Goal: Information Seeking & Learning: Find specific fact

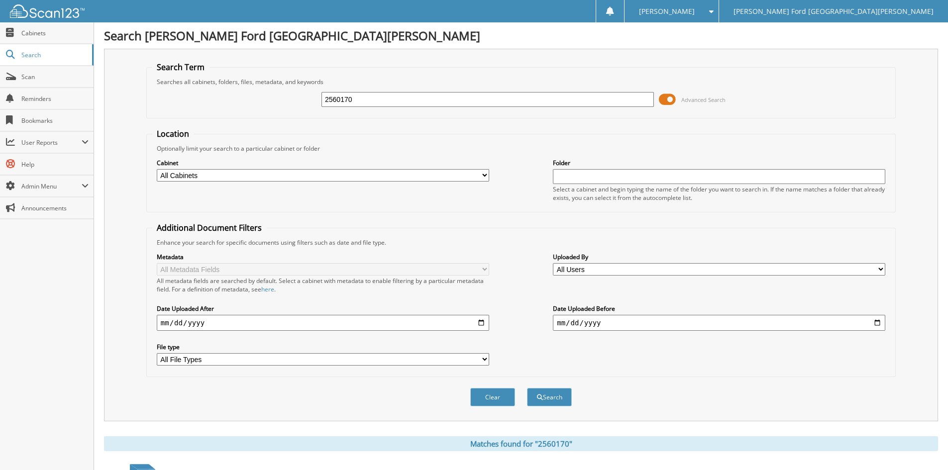
click at [371, 102] on input "2560170" at bounding box center [488, 99] width 332 height 15
type input "2594664"
click at [527, 388] on button "Search" at bounding box center [549, 397] width 45 height 18
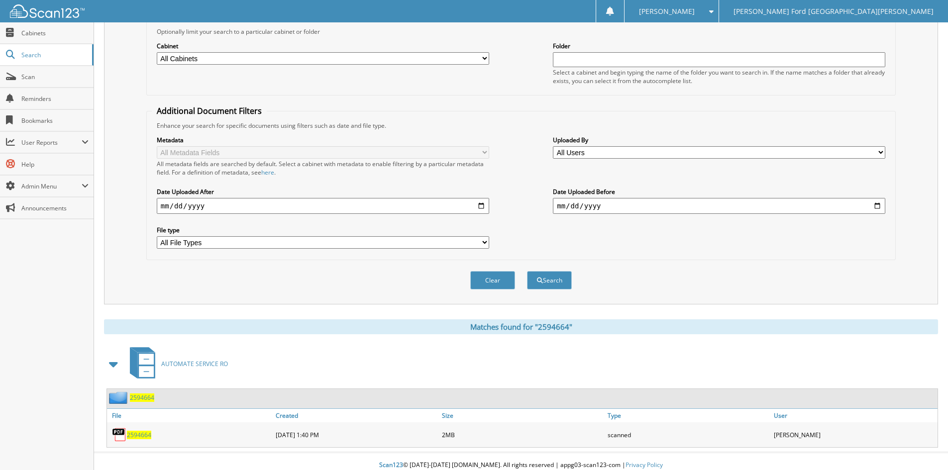
scroll to position [125, 0]
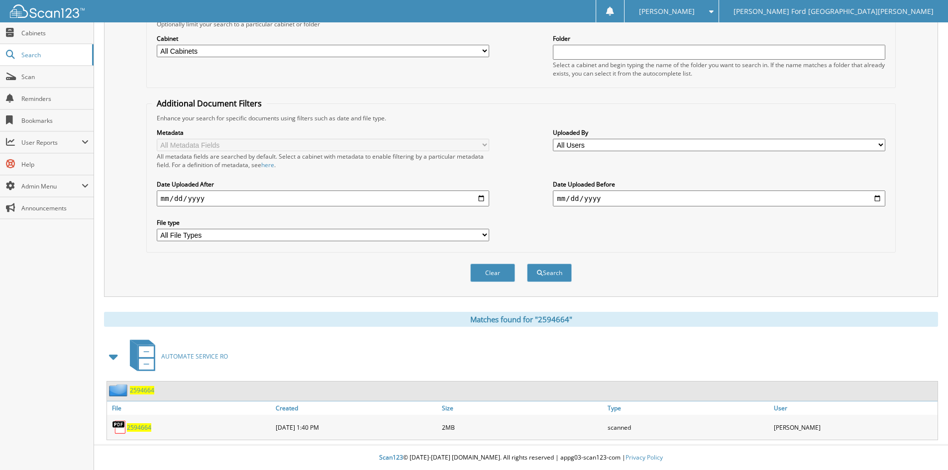
click at [143, 431] on span "2594664" at bounding box center [139, 428] width 24 height 8
click at [505, 145] on div "Metadata All Metadata Fields All metadata fields are searched by default. Selec…" at bounding box center [521, 184] width 739 height 125
click at [737, 265] on div "Clear Search" at bounding box center [521, 273] width 750 height 40
click at [775, 242] on div "Metadata All Metadata Fields All metadata fields are searched by default. Selec…" at bounding box center [521, 184] width 739 height 125
click at [141, 430] on span "2594664" at bounding box center [139, 428] width 24 height 8
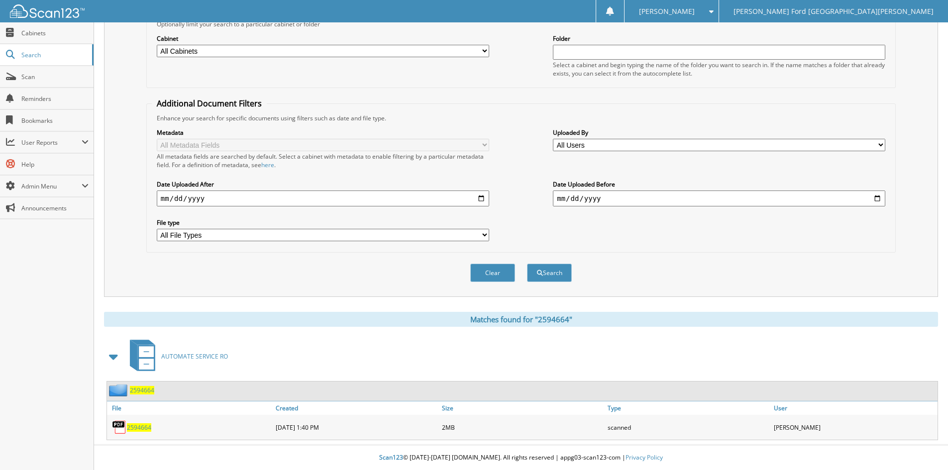
scroll to position [0, 0]
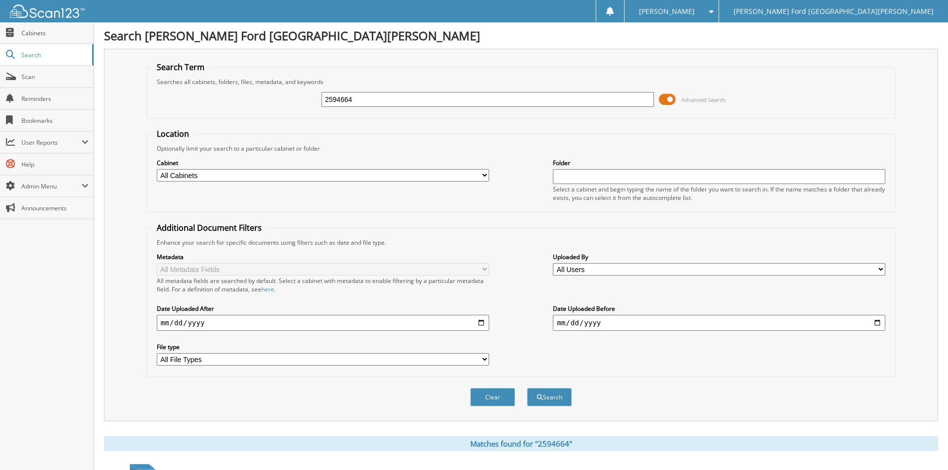
click at [435, 102] on input "2594664" at bounding box center [488, 99] width 332 height 15
type input "2594306"
click at [527, 388] on button "Search" at bounding box center [549, 397] width 45 height 18
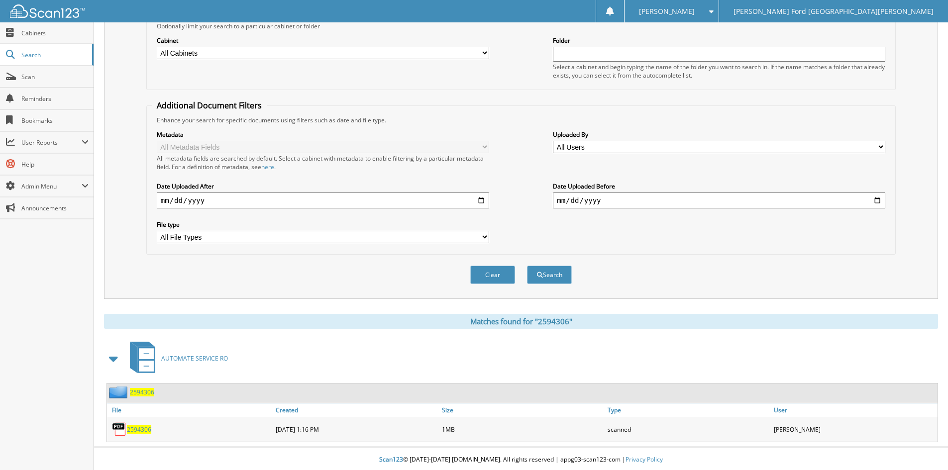
scroll to position [125, 0]
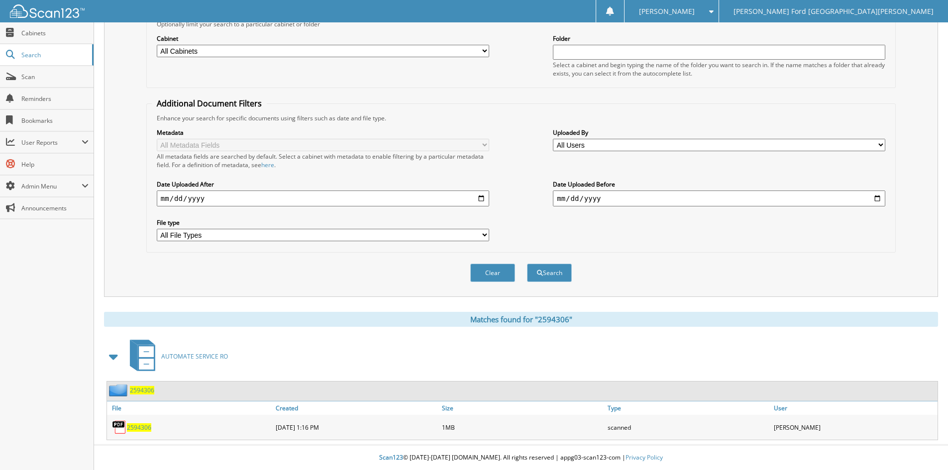
click at [147, 424] on span "2594306" at bounding box center [139, 428] width 24 height 8
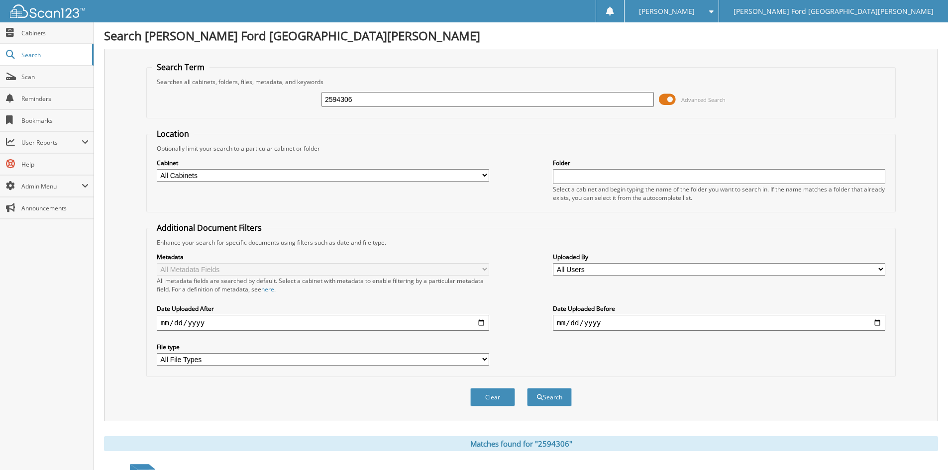
click at [362, 105] on input "2594306" at bounding box center [488, 99] width 332 height 15
type input "2594592"
click at [527, 388] on button "Search" at bounding box center [549, 397] width 45 height 18
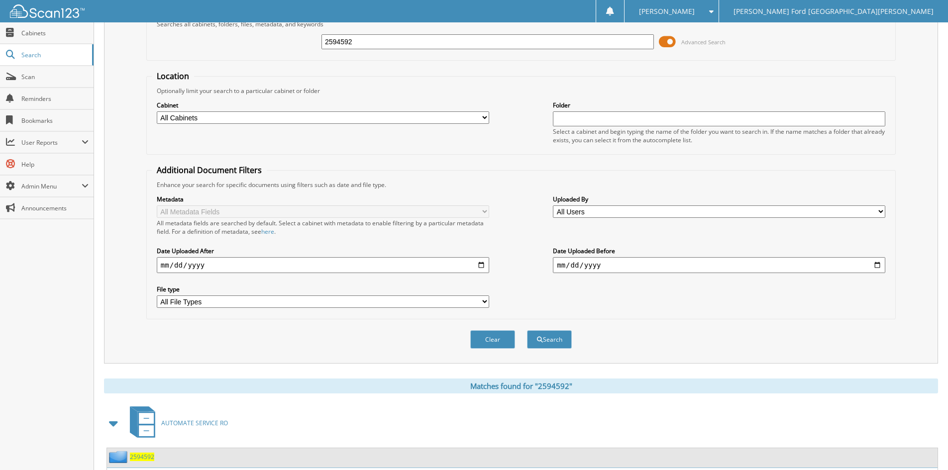
scroll to position [125, 0]
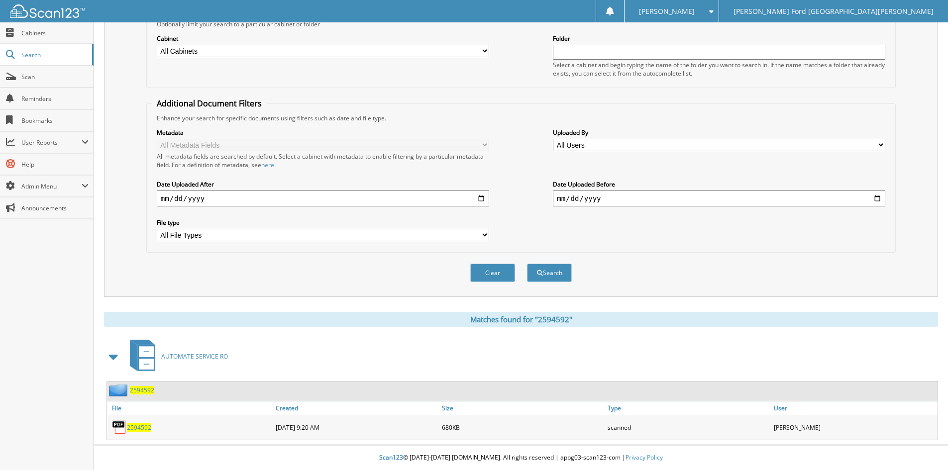
click at [149, 432] on div "2594592" at bounding box center [190, 428] width 166 height 20
click at [149, 428] on span "2594592" at bounding box center [139, 428] width 24 height 8
